Goal: Find specific page/section: Find specific page/section

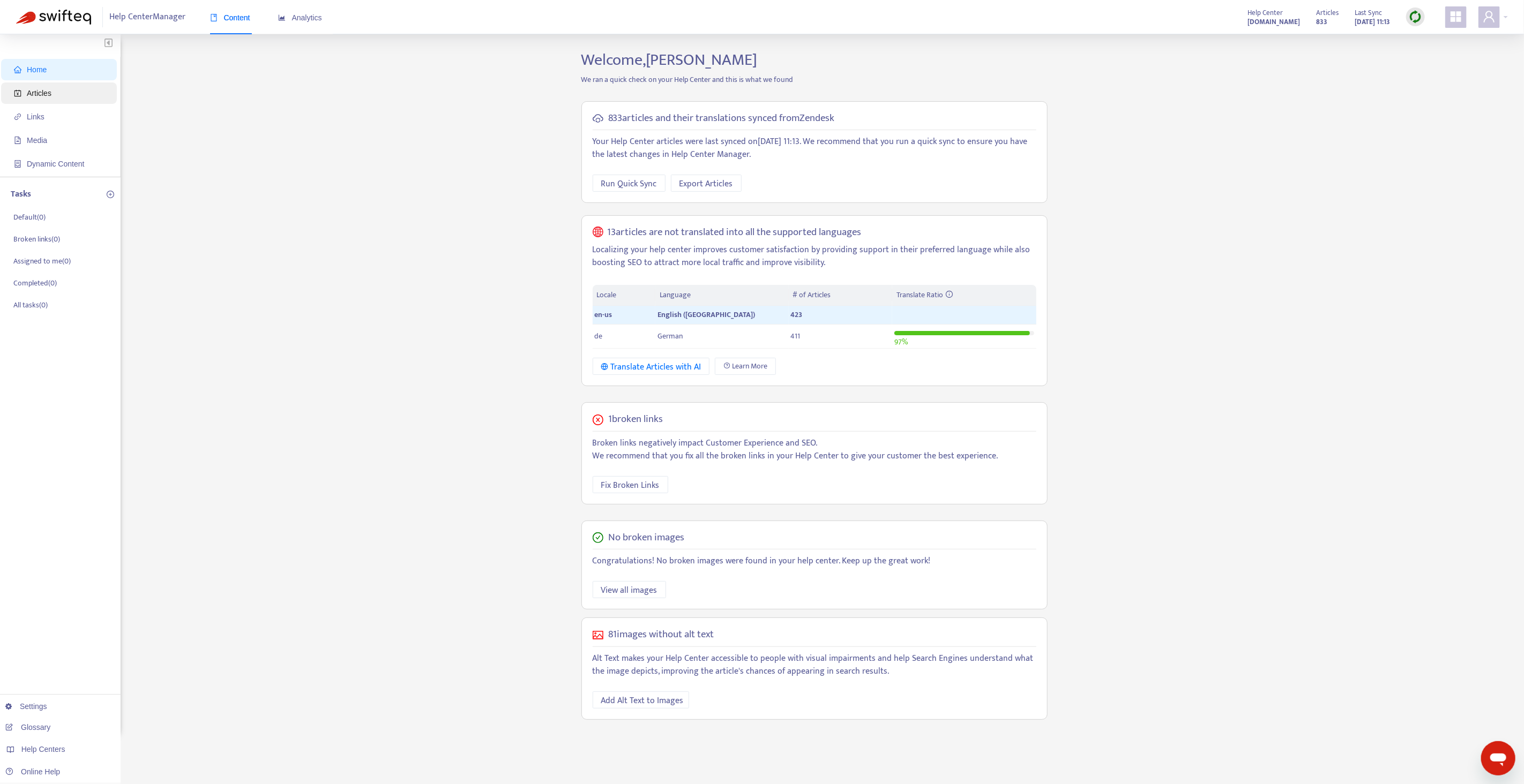
click at [56, 101] on span "Articles" at bounding box center [61, 93] width 94 height 21
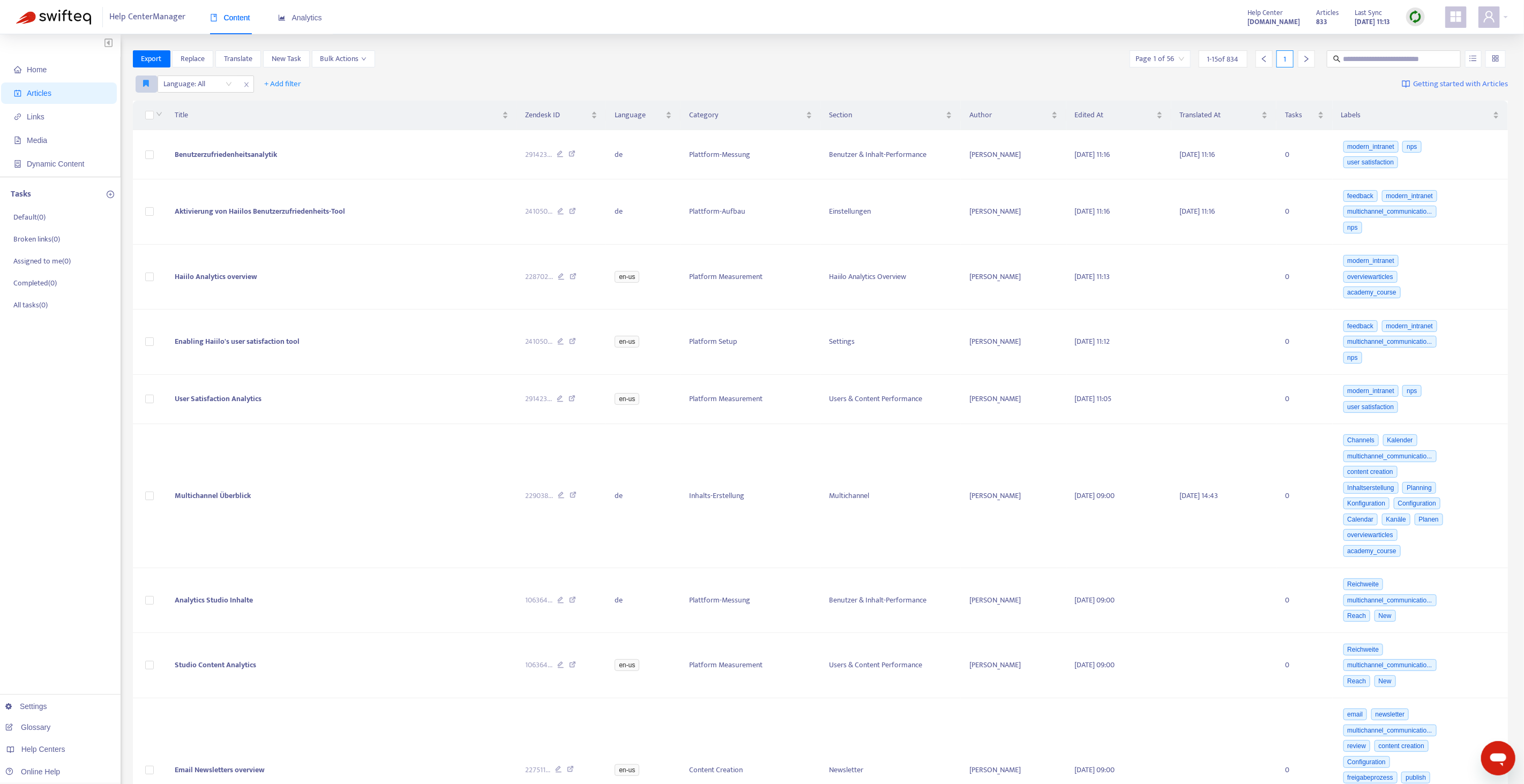
click at [150, 86] on button "button" at bounding box center [147, 84] width 22 height 17
drag, startPoint x: 170, startPoint y: 121, endPoint x: 169, endPoint y: 109, distance: 12.0
click at [174, 121] on div "Title" at bounding box center [341, 115] width 334 height 12
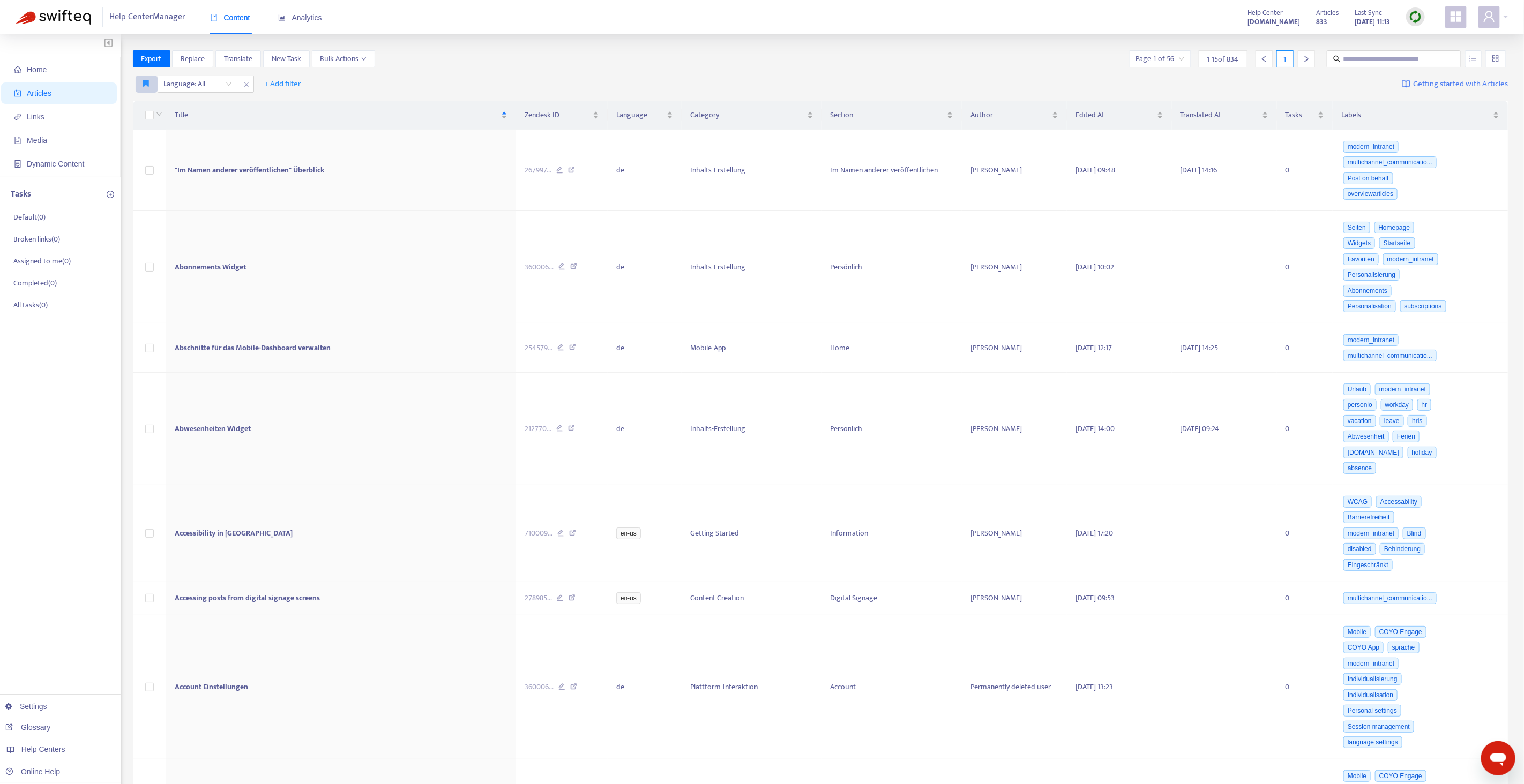
click at [152, 84] on button "button" at bounding box center [147, 84] width 22 height 17
click at [144, 76] on button "button" at bounding box center [147, 84] width 22 height 17
click at [162, 109] on span "English only" at bounding box center [162, 105] width 37 height 12
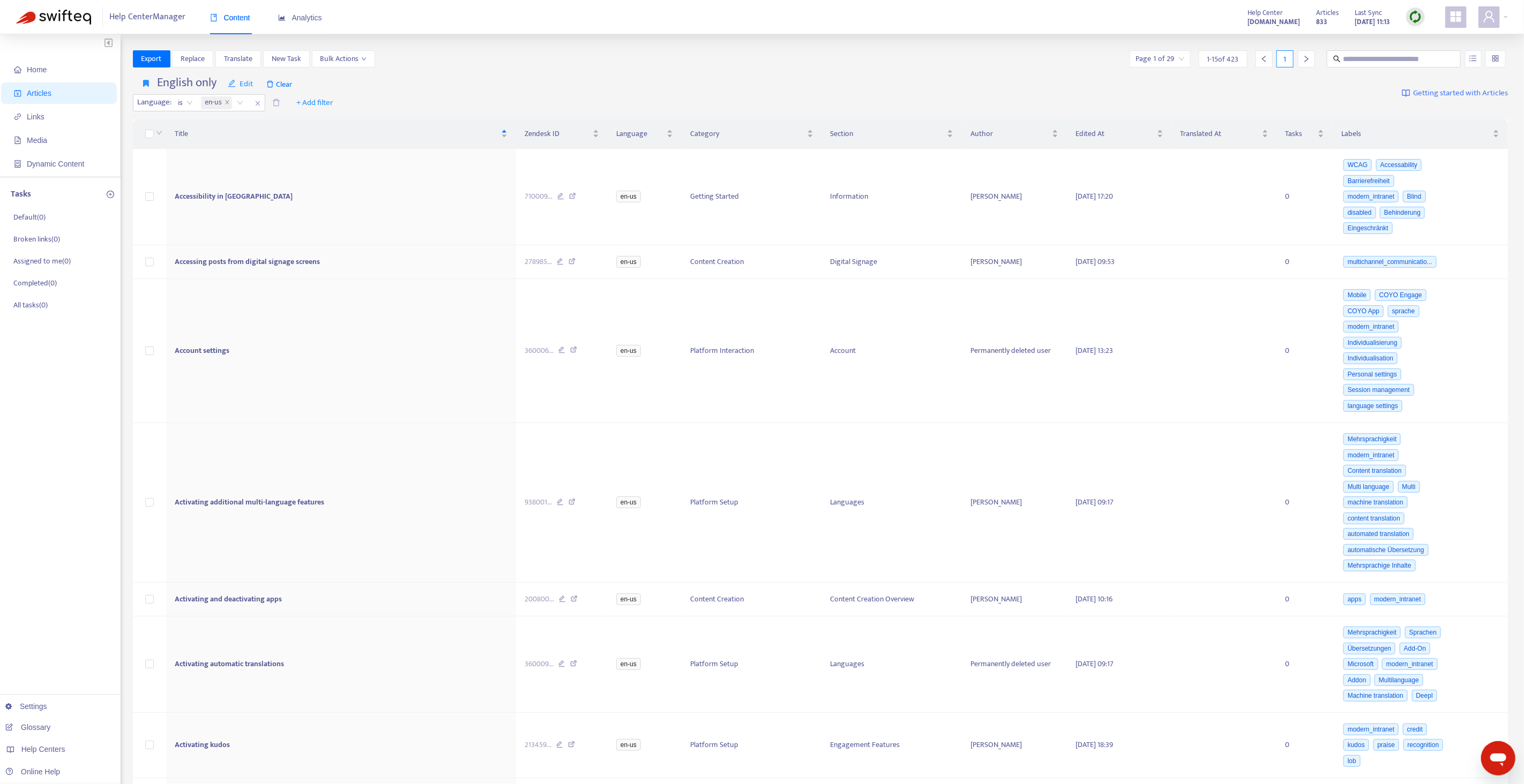
drag, startPoint x: 568, startPoint y: 64, endPoint x: 544, endPoint y: 100, distance: 43.3
click at [568, 64] on div "Export Replace Translate New Task Bulk Actions Page 1 of 29 1 - 15 of 423 1" at bounding box center [821, 59] width 1375 height 17
click at [506, 129] on div "Title" at bounding box center [341, 134] width 333 height 12
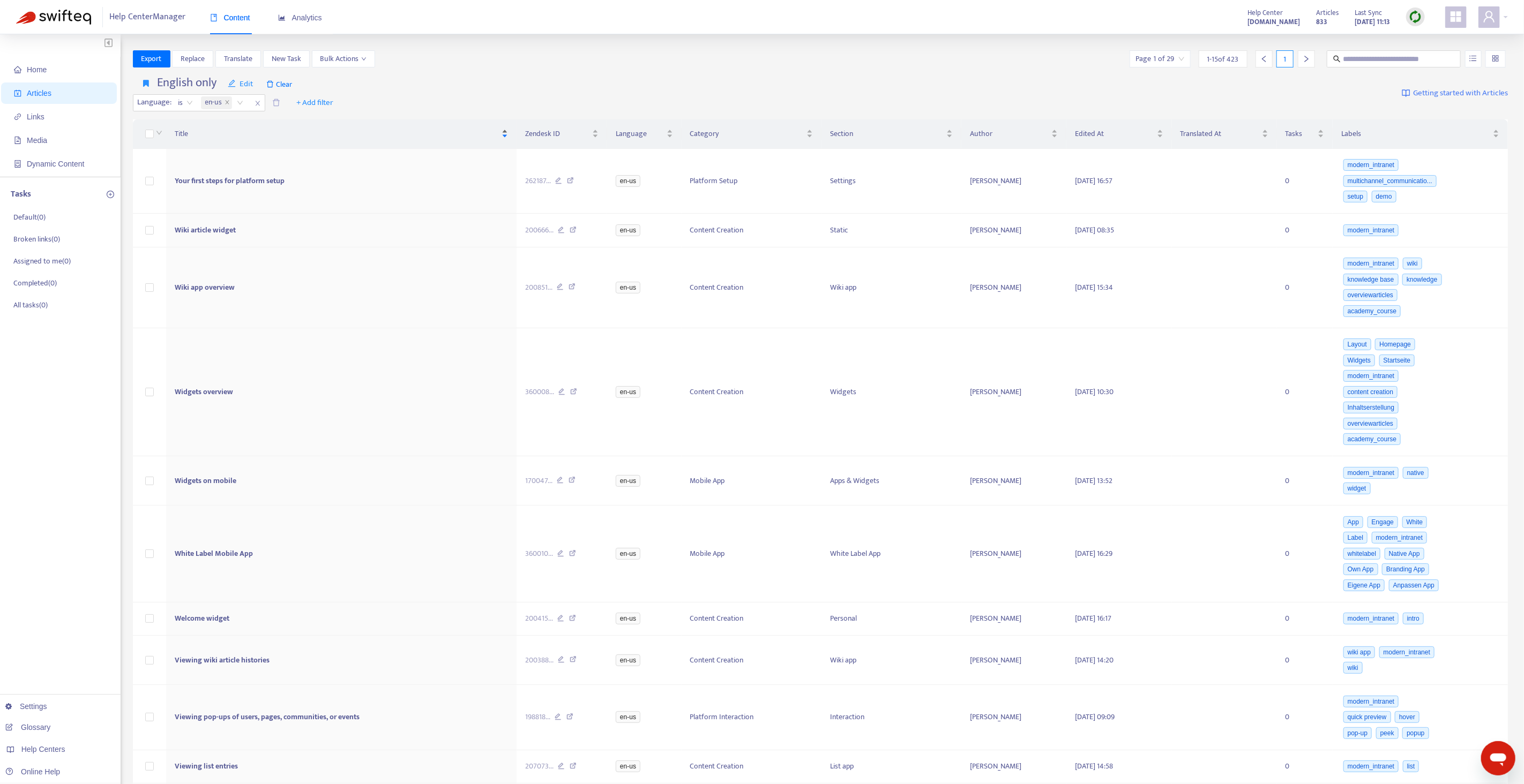
click at [506, 133] on div "Title" at bounding box center [341, 134] width 334 height 12
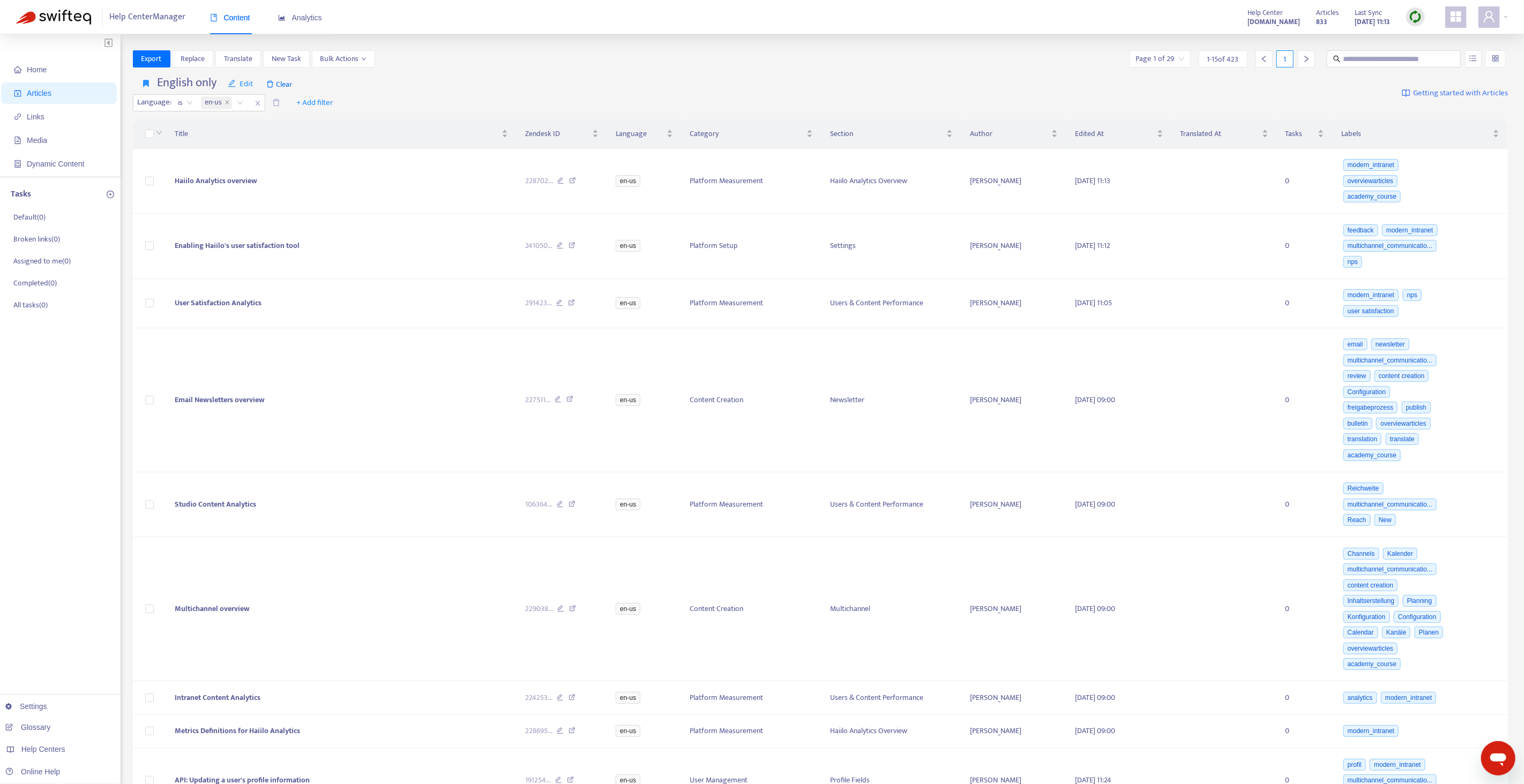
click at [501, 84] on div "English only Edit Clear Language : is en-us + Add filter Getting started with A…" at bounding box center [821, 94] width 1375 height 44
